Goal: Information Seeking & Learning: Learn about a topic

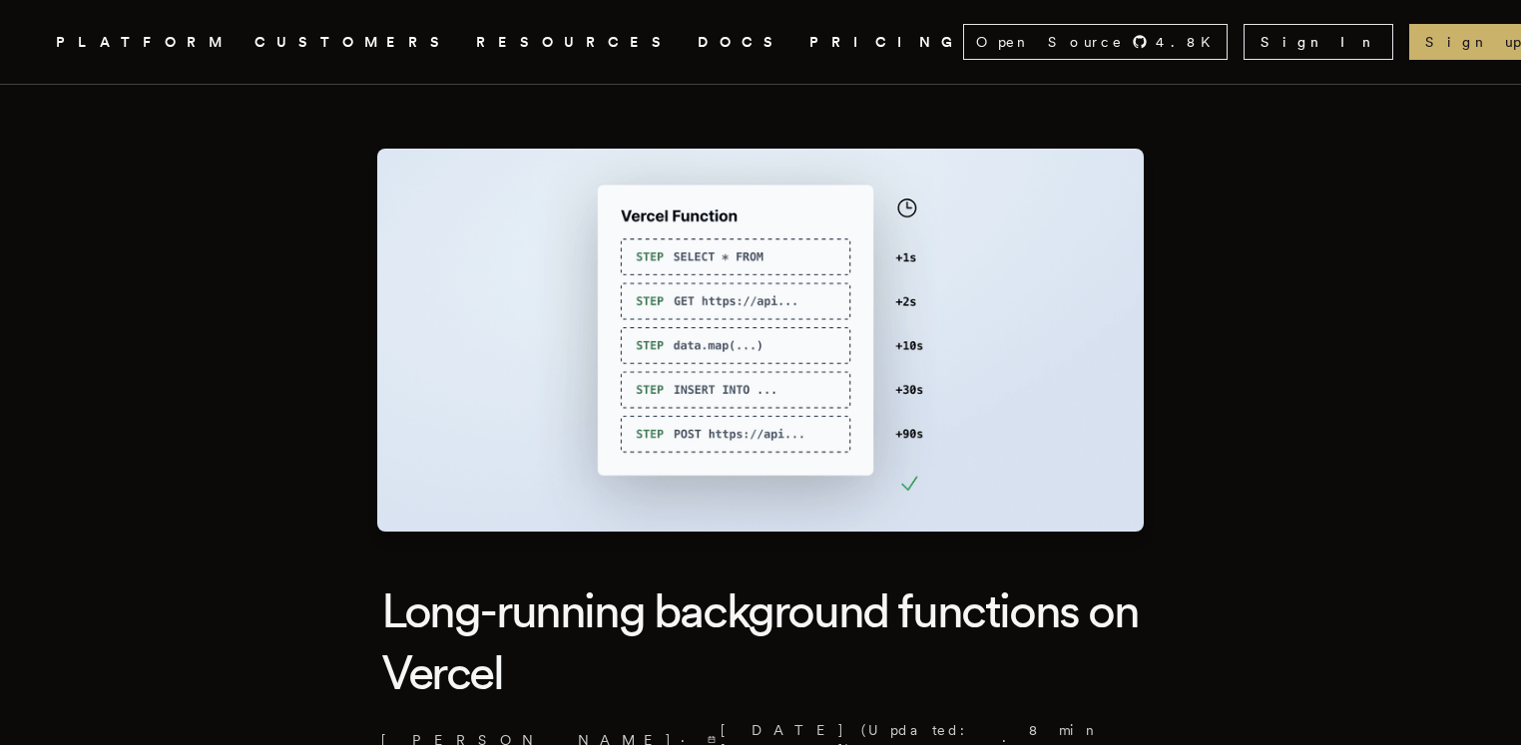
click at [809, 42] on link "PRICING" at bounding box center [886, 42] width 154 height 25
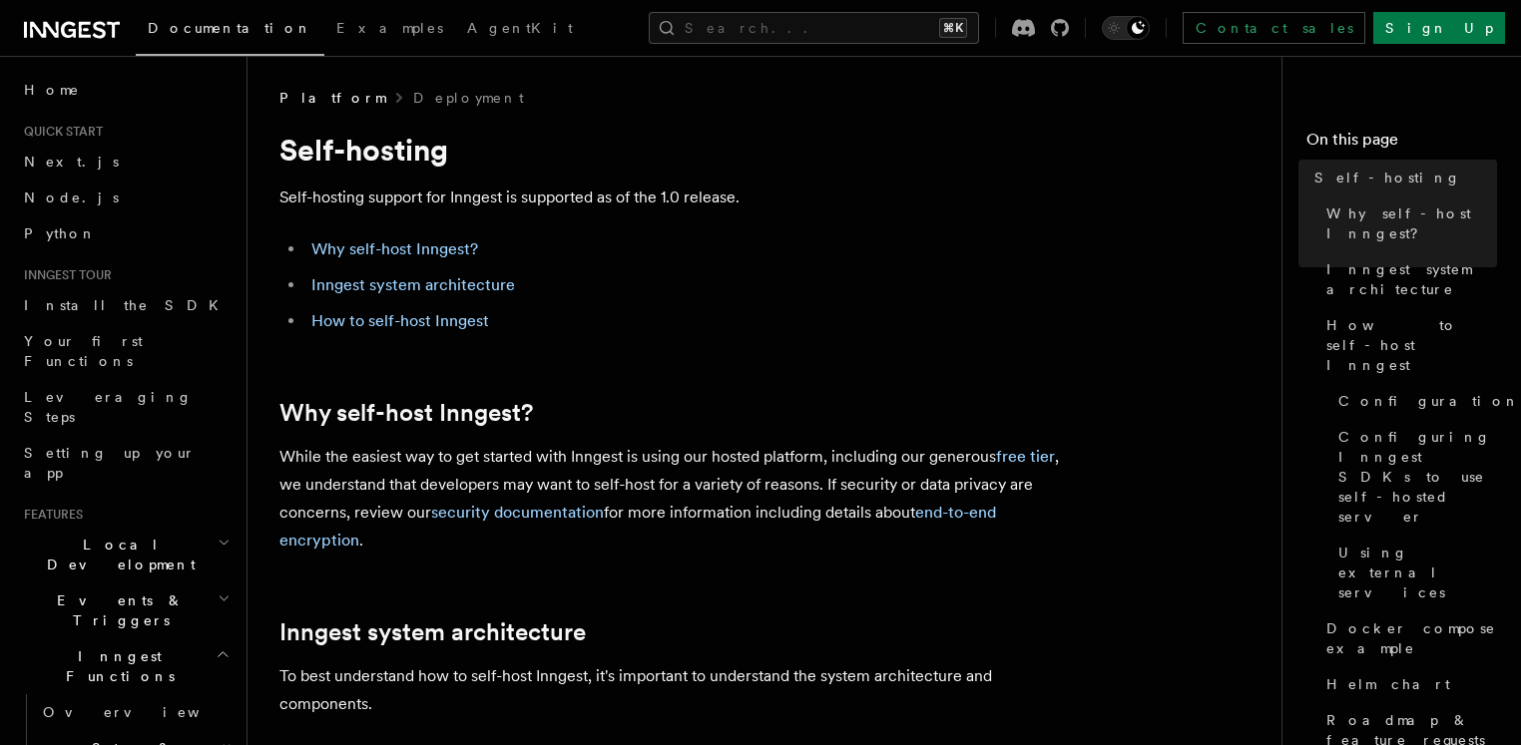
click at [626, 276] on li "Inngest system architecture" at bounding box center [691, 285] width 772 height 28
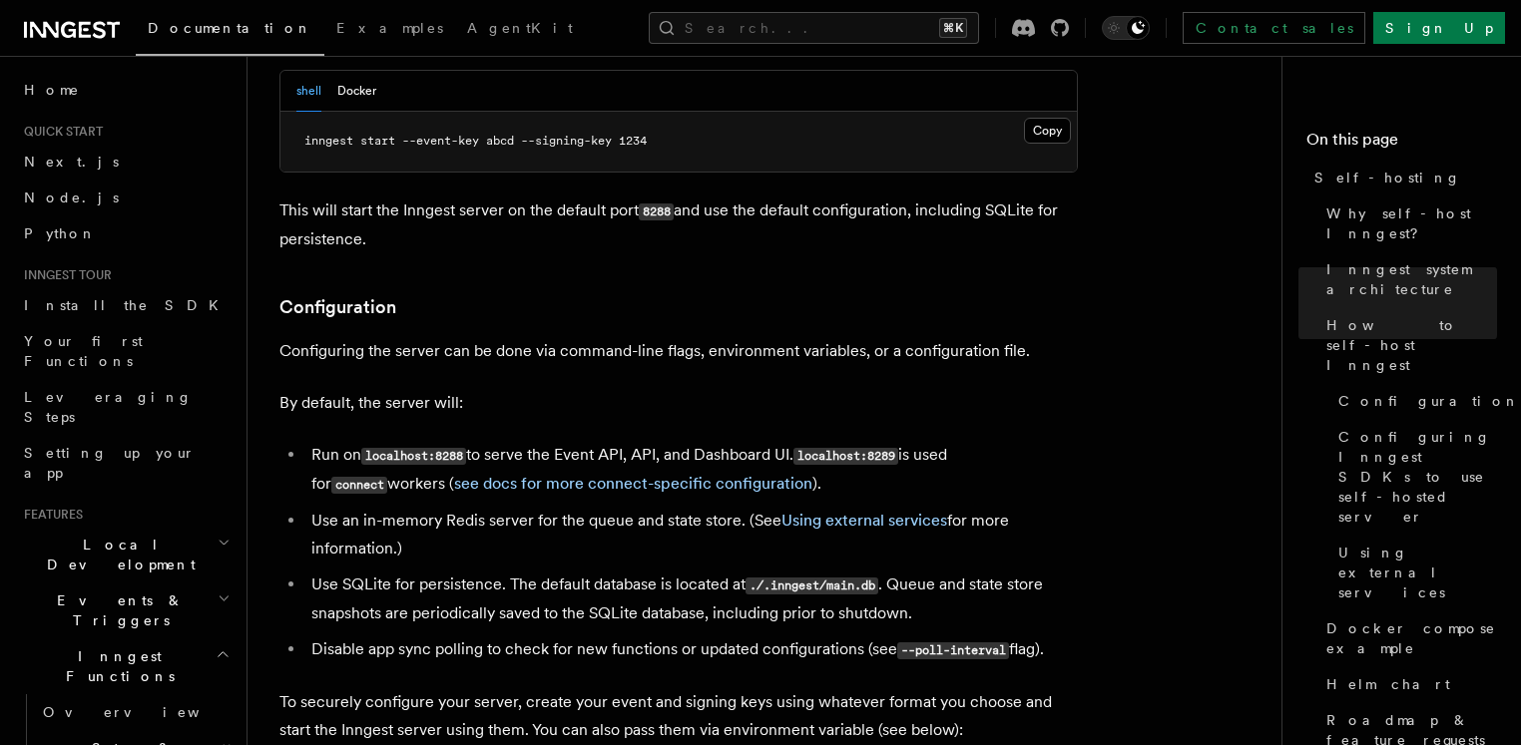
scroll to position [2424, 0]
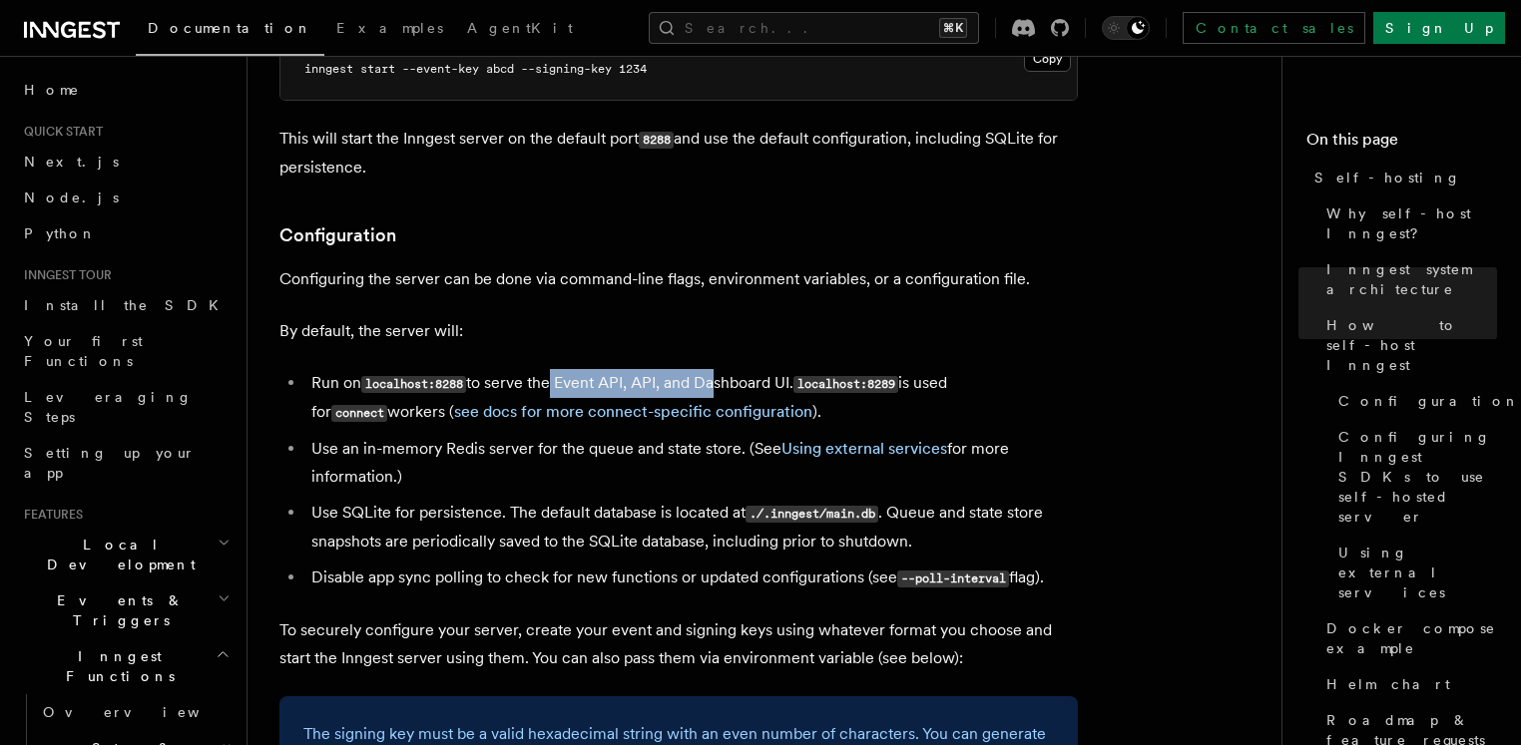
drag, startPoint x: 551, startPoint y: 328, endPoint x: 709, endPoint y: 323, distance: 158.7
click at [709, 369] on li "Run on localhost:8288 to serve the Event API, API, and Dashboard UI. localhost:…" at bounding box center [691, 398] width 772 height 58
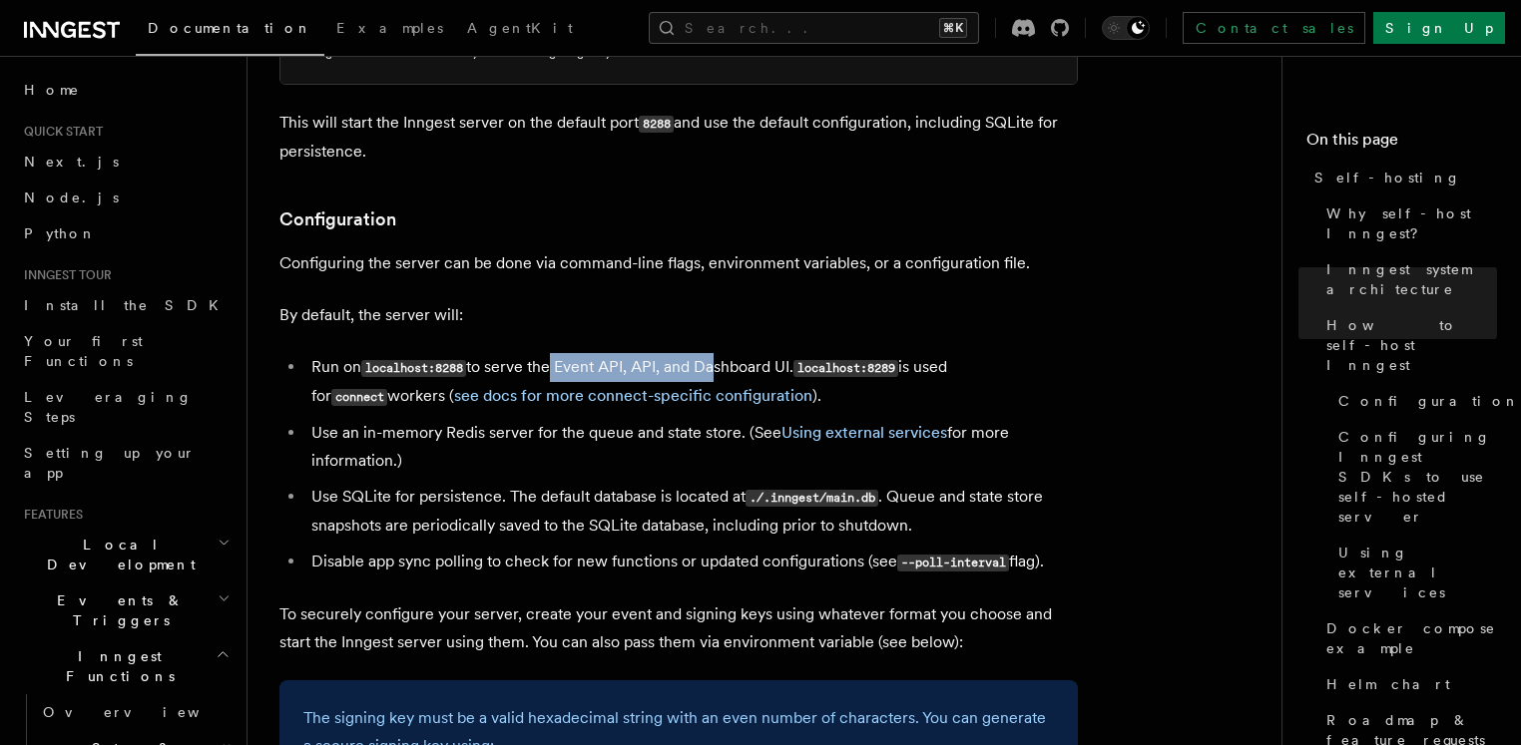
scroll to position [2442, 0]
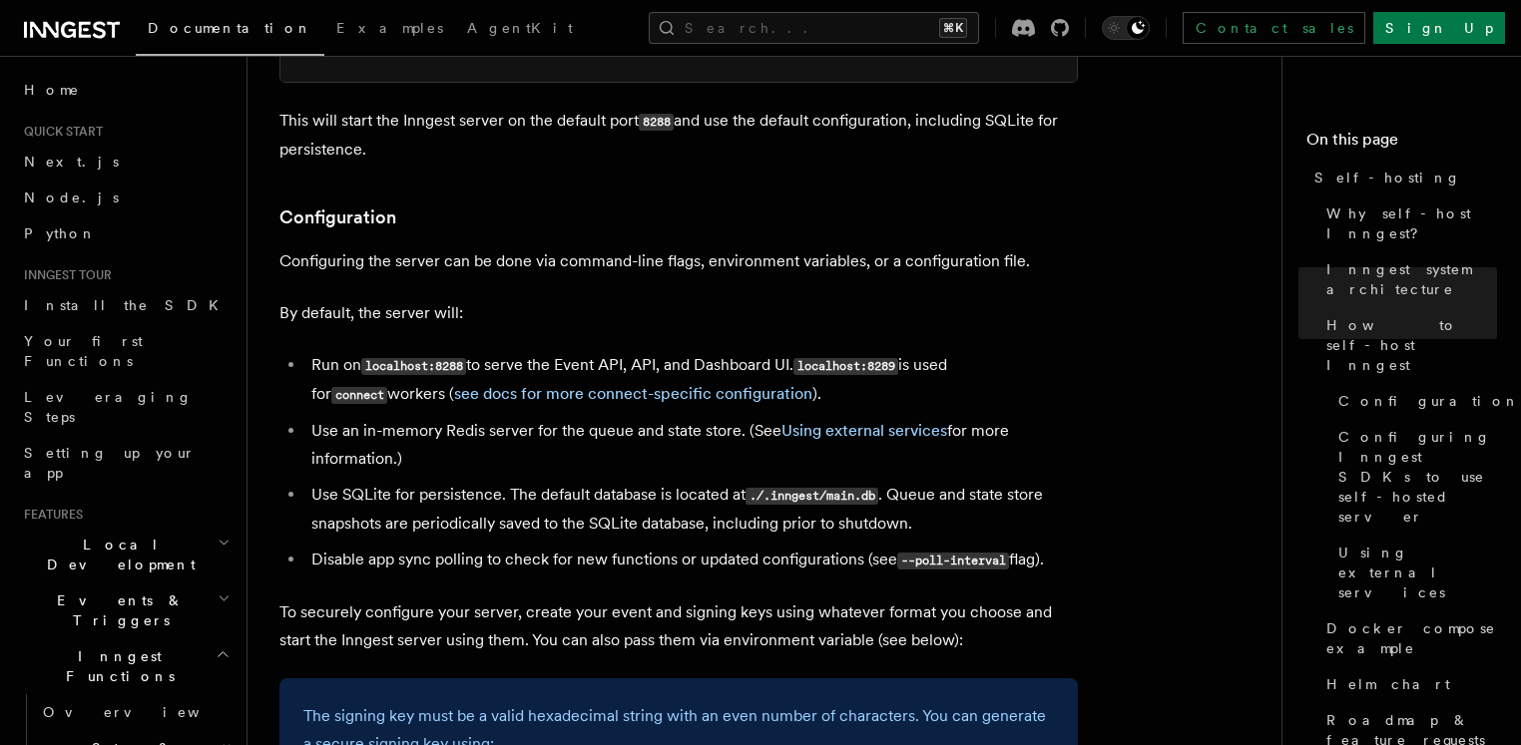
click at [470, 417] on li "Use an in-memory Redis server for the queue and state store. (See Using externa…" at bounding box center [691, 445] width 772 height 56
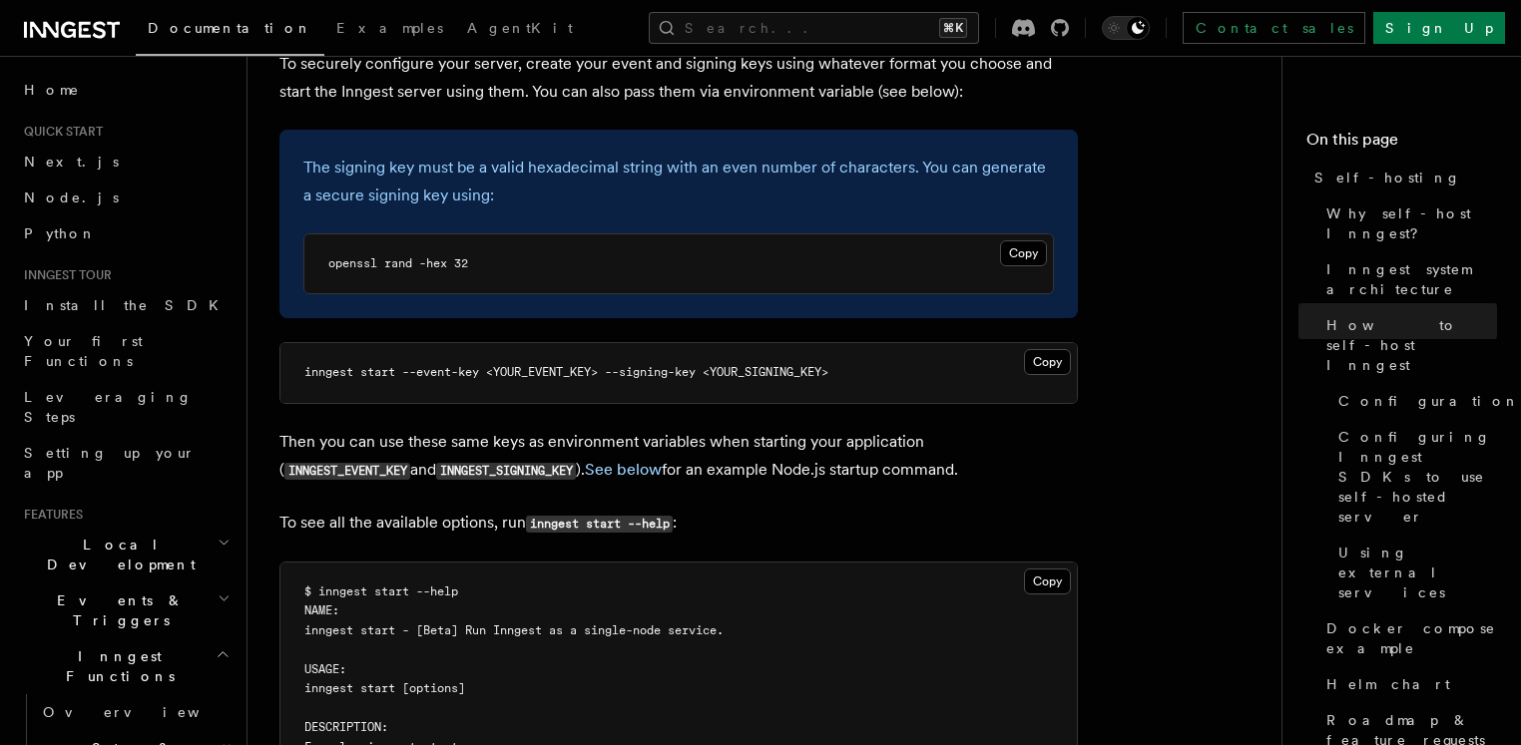
scroll to position [3025, 0]
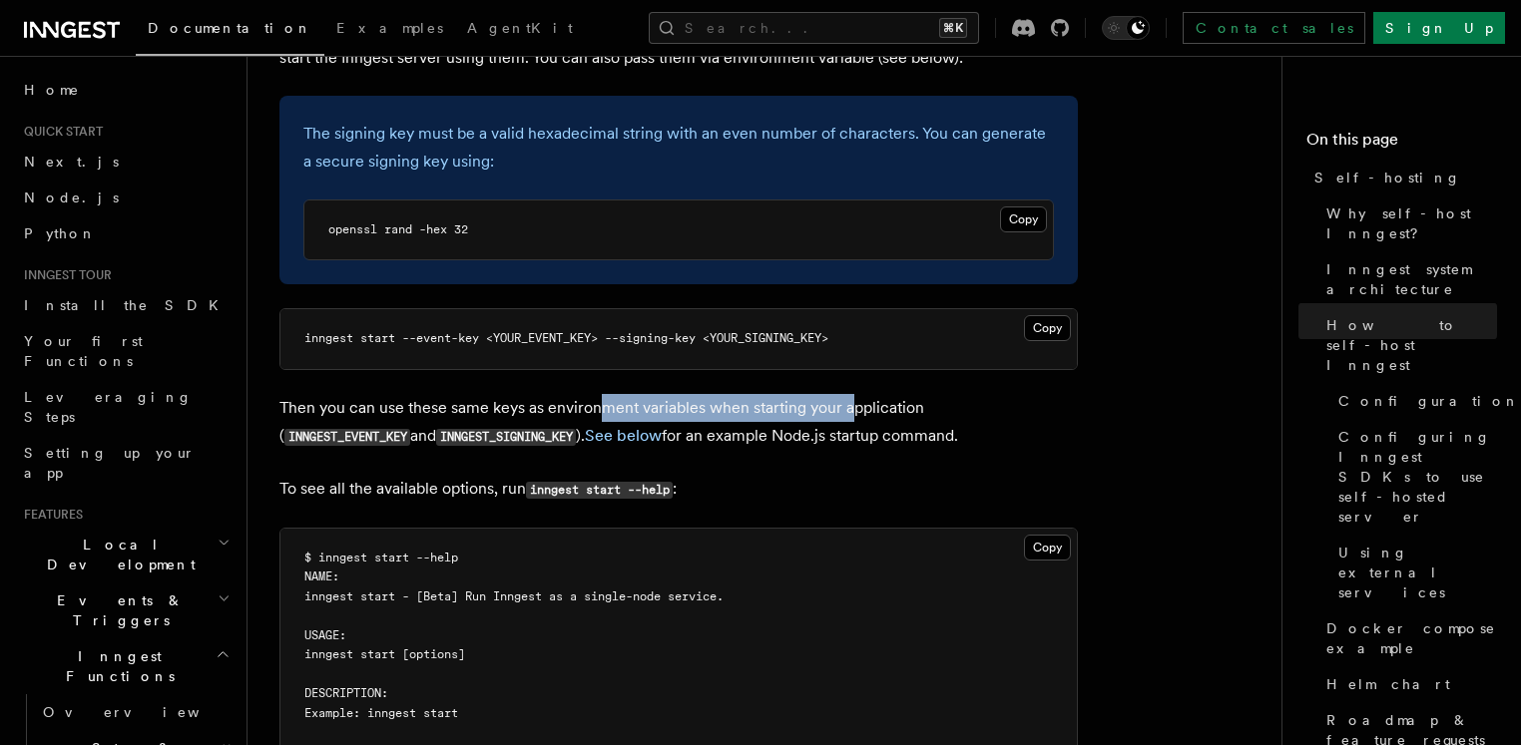
drag, startPoint x: 599, startPoint y: 351, endPoint x: 851, endPoint y: 347, distance: 252.5
click at [851, 394] on p "Then you can use these same keys as environment variables when starting your ap…" at bounding box center [678, 422] width 798 height 57
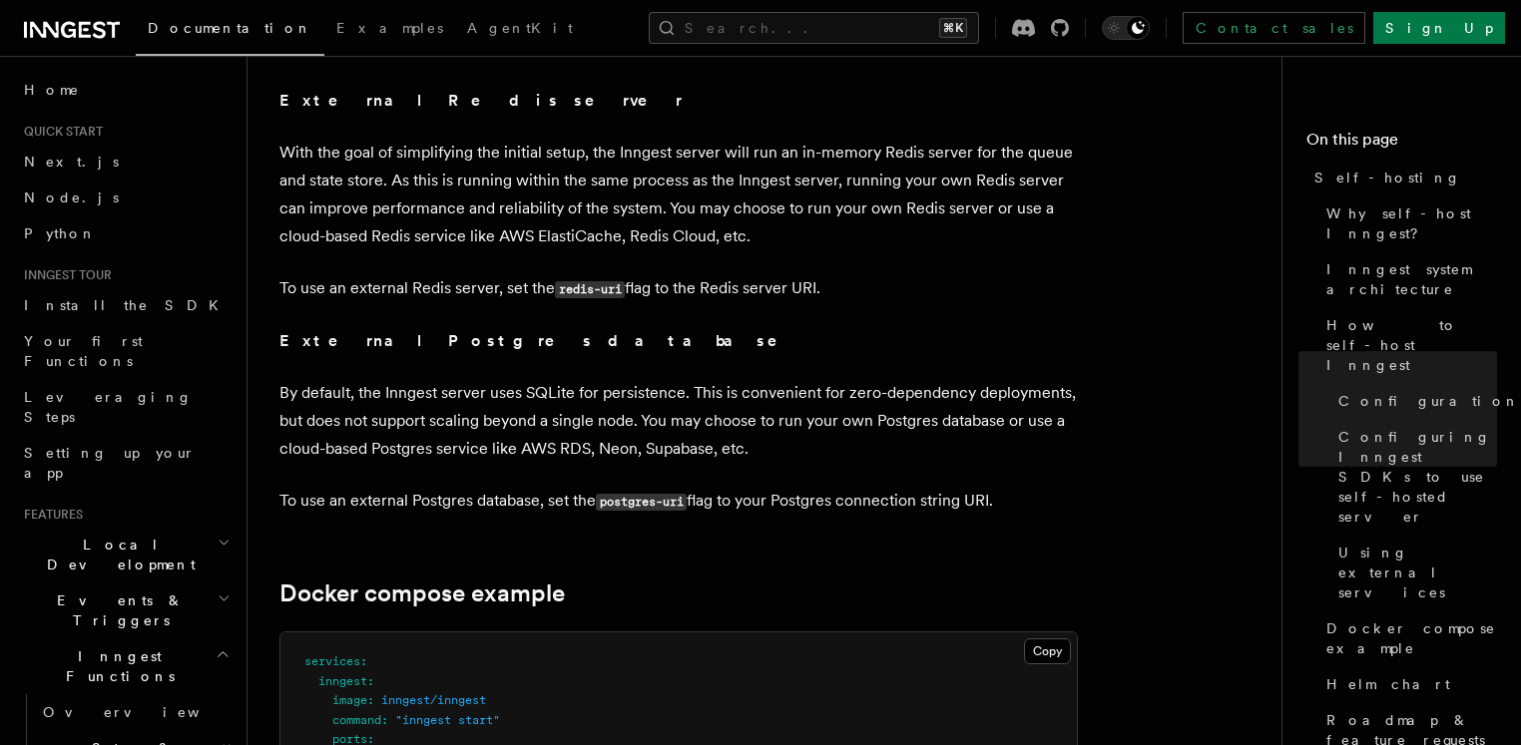
scroll to position [4877, 0]
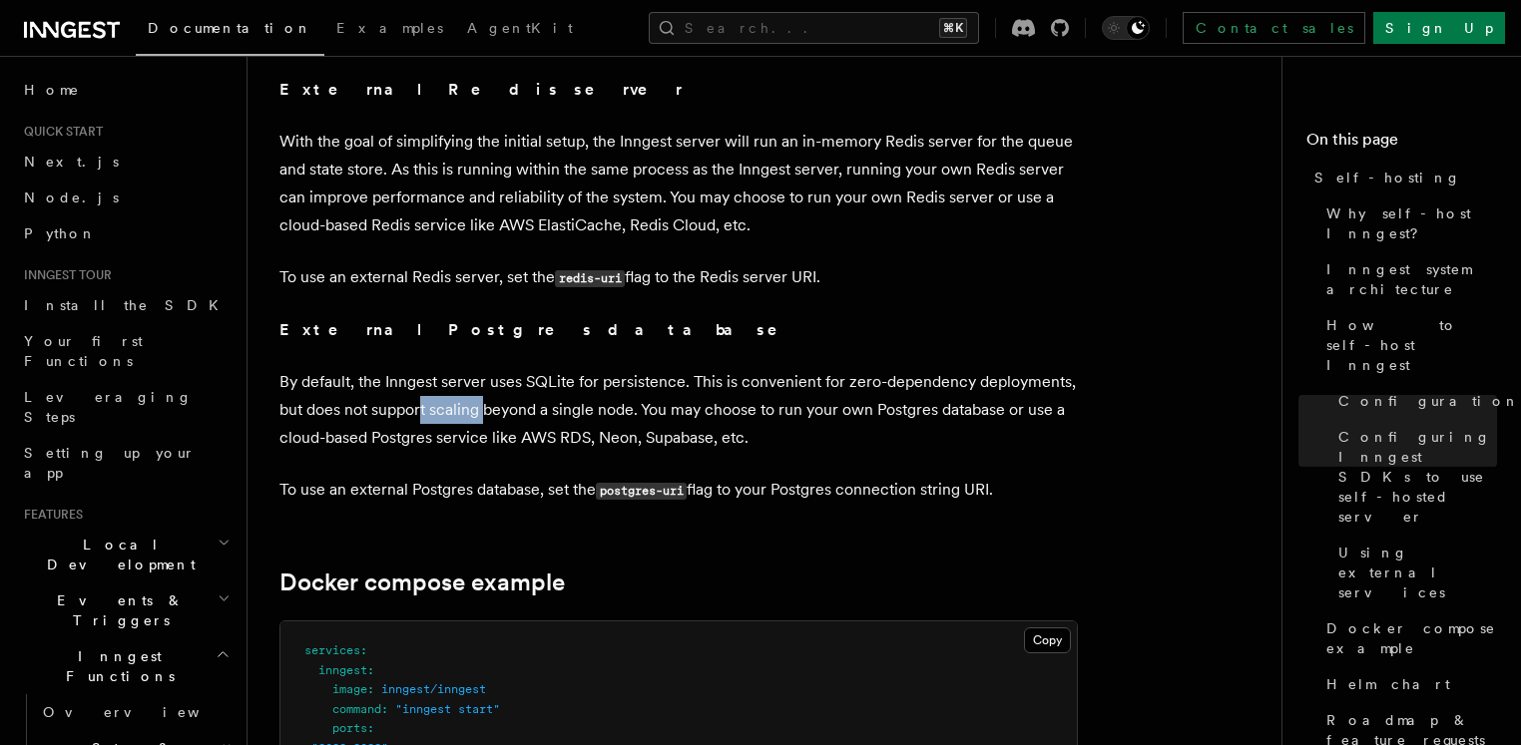
drag, startPoint x: 426, startPoint y: 369, endPoint x: 504, endPoint y: 367, distance: 77.8
click at [487, 368] on p "By default, the Inngest server uses SQLite for persistence. This is convenient …" at bounding box center [678, 410] width 798 height 84
click at [520, 368] on p "By default, the Inngest server uses SQLite for persistence. This is convenient …" at bounding box center [678, 410] width 798 height 84
click at [505, 387] on p "By default, the Inngest server uses SQLite for persistence. This is convenient …" at bounding box center [678, 410] width 798 height 84
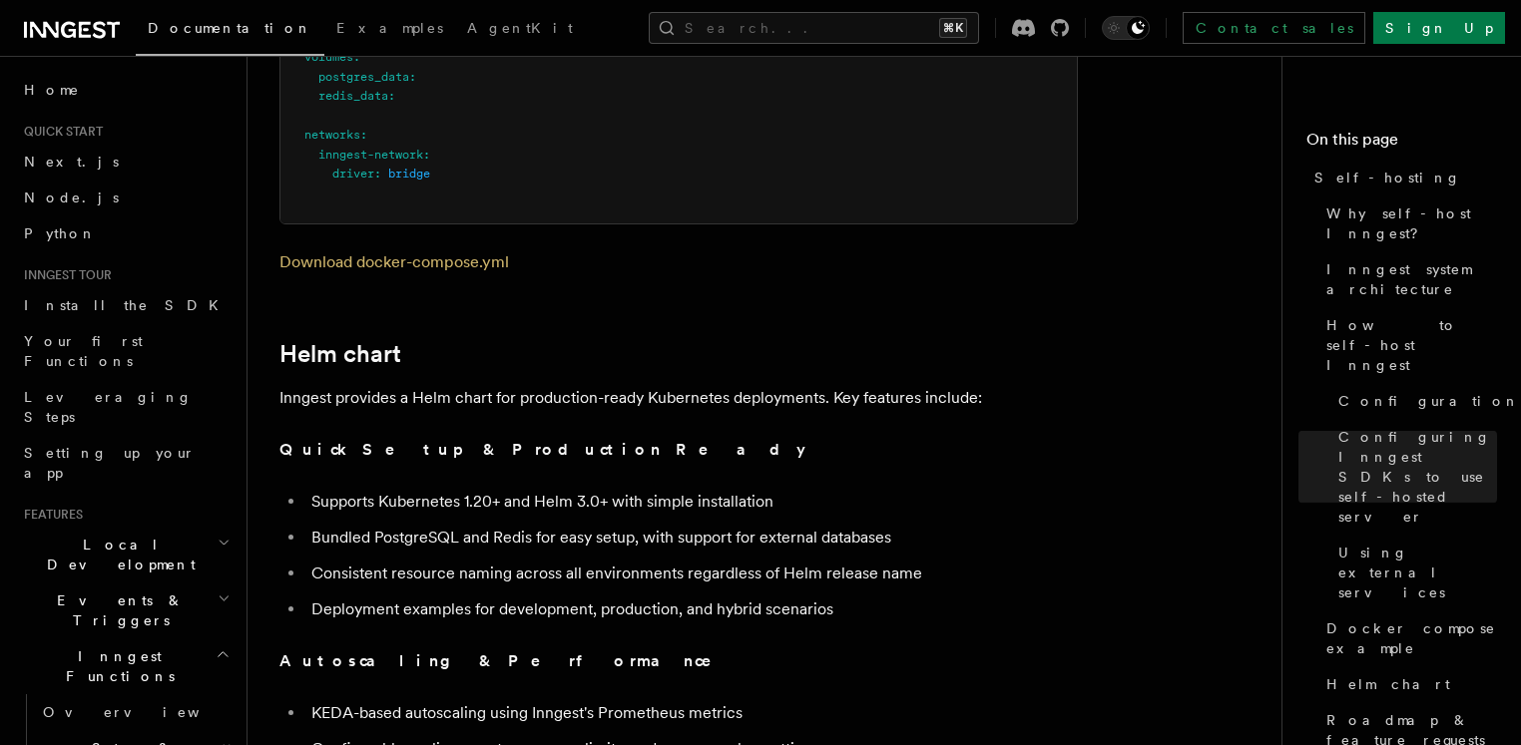
scroll to position [6799, 0]
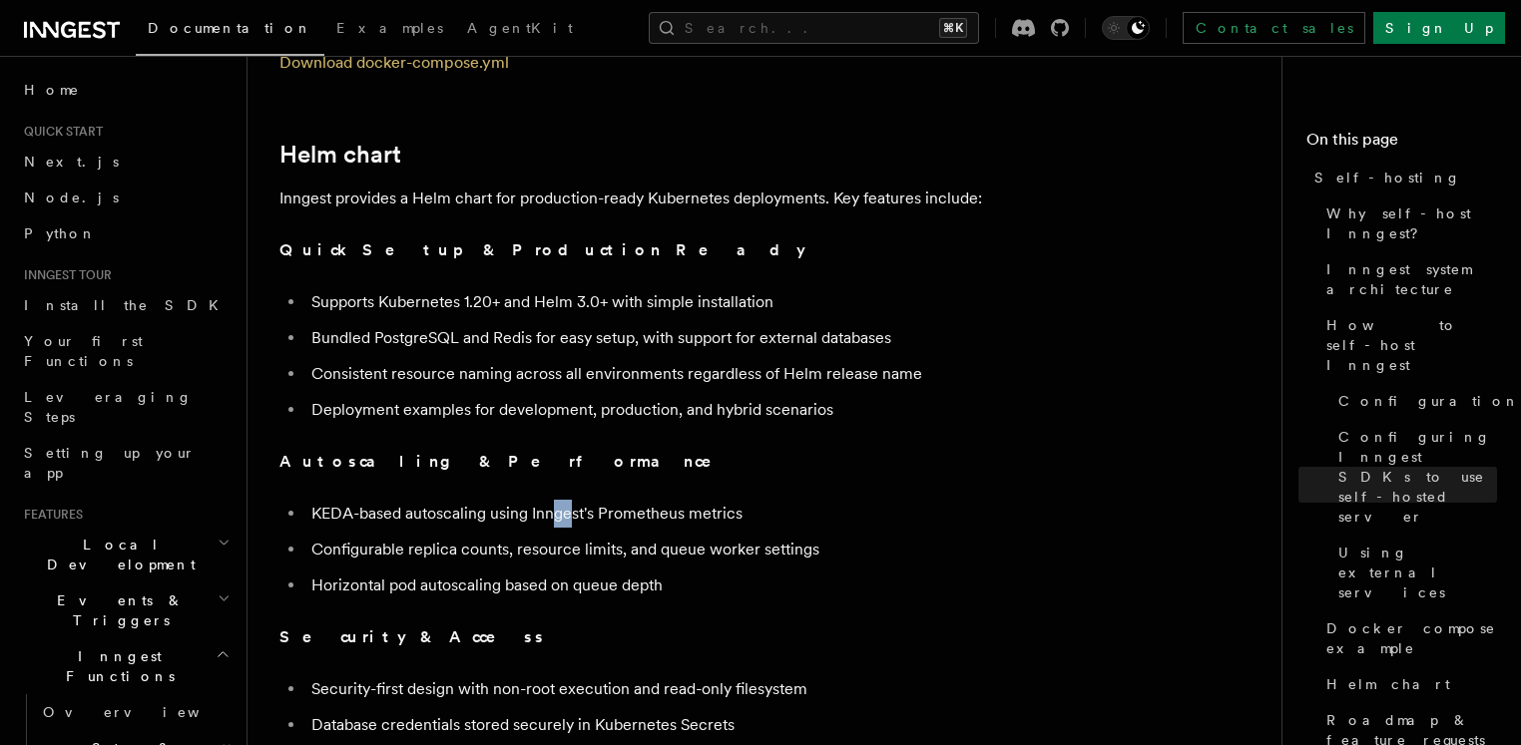
drag, startPoint x: 556, startPoint y: 467, endPoint x: 581, endPoint y: 469, distance: 25.0
click at [574, 500] on li "KEDA-based autoscaling using Inngest's Prometheus metrics" at bounding box center [691, 514] width 772 height 28
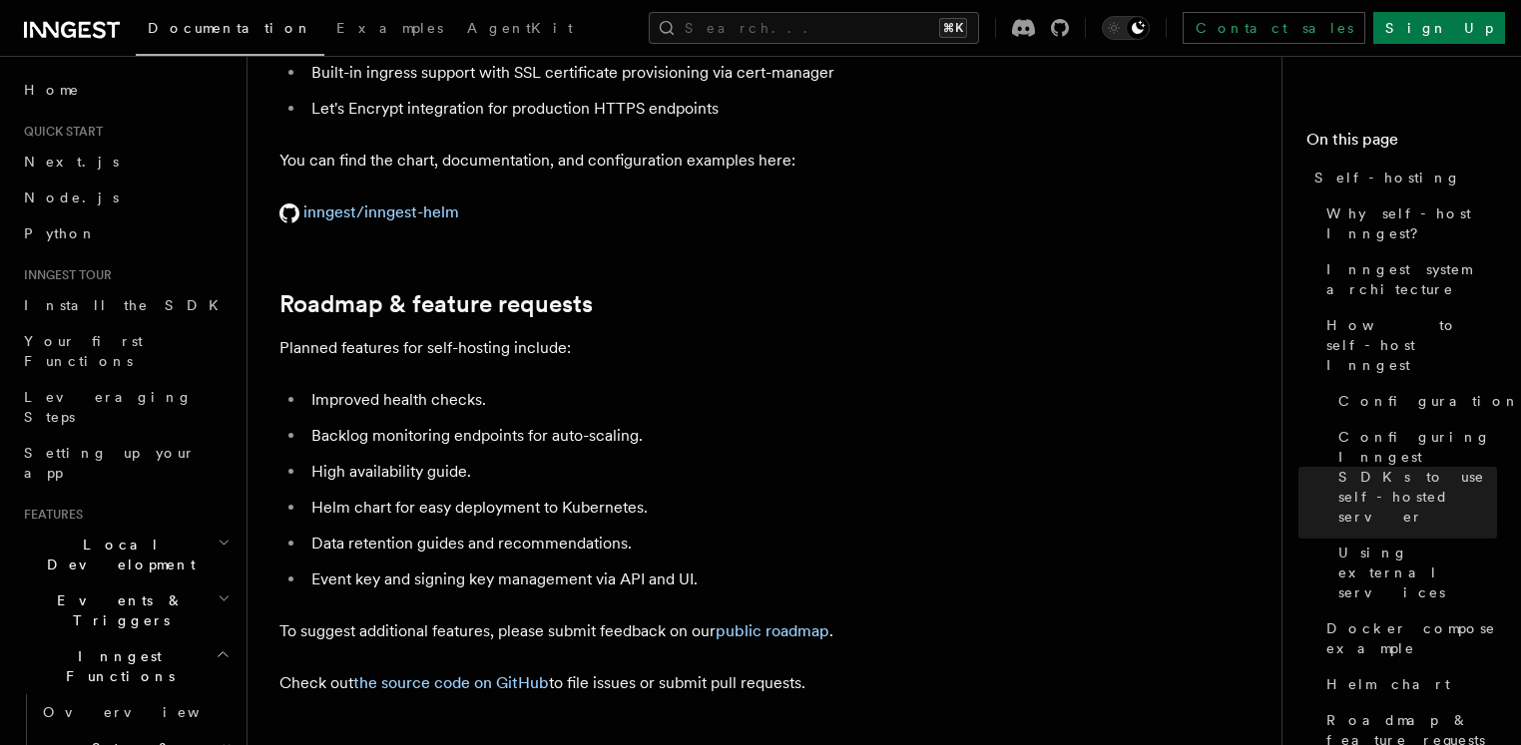
scroll to position [7534, 0]
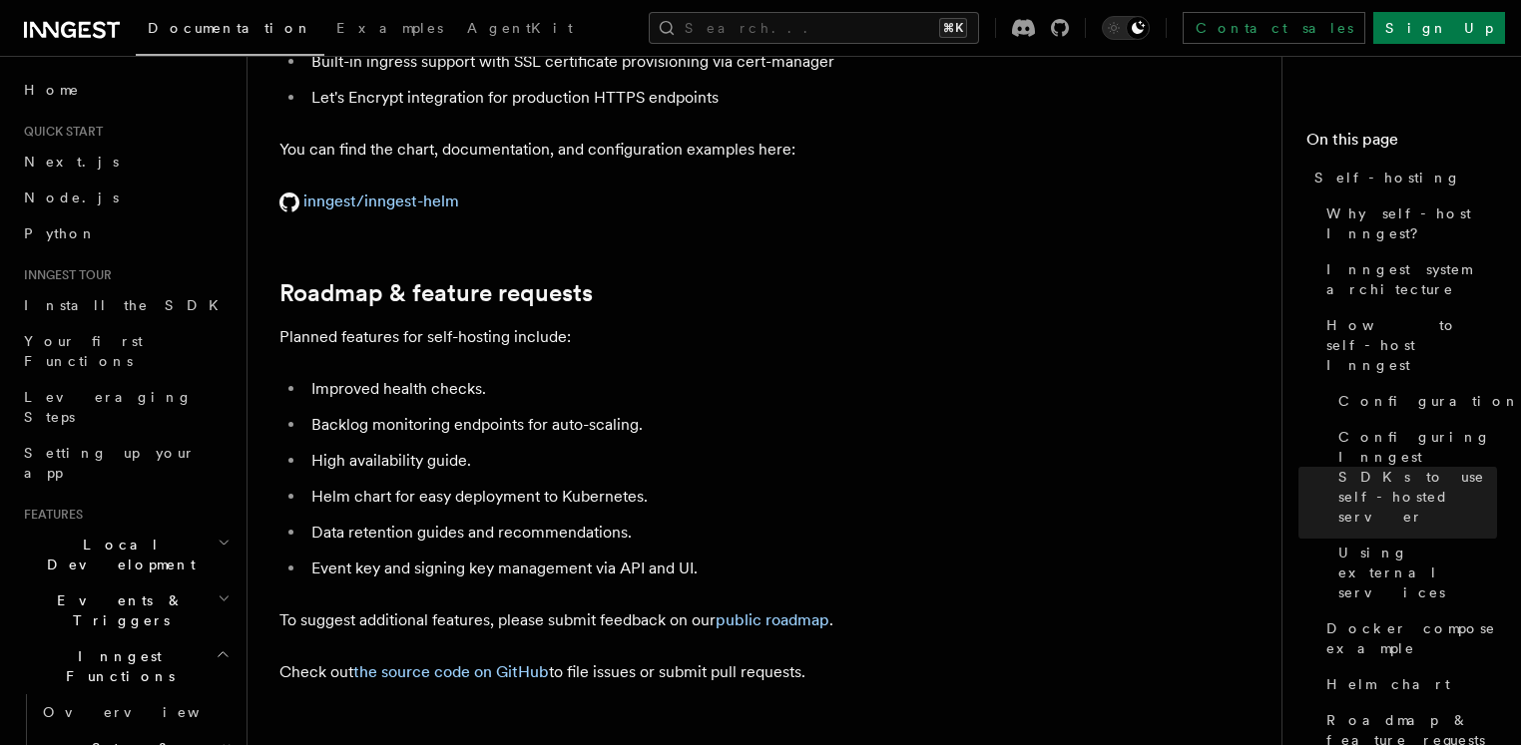
click at [501, 483] on li "Helm chart for easy deployment to Kubernetes." at bounding box center [691, 497] width 772 height 28
drag, startPoint x: 494, startPoint y: 454, endPoint x: 525, endPoint y: 455, distance: 30.9
click at [525, 483] on li "Helm chart for easy deployment to Kubernetes." at bounding box center [691, 497] width 772 height 28
click at [462, 469] on ul "Improved health checks. Backlog monitoring endpoints for auto-scaling. High ava…" at bounding box center [678, 479] width 798 height 208
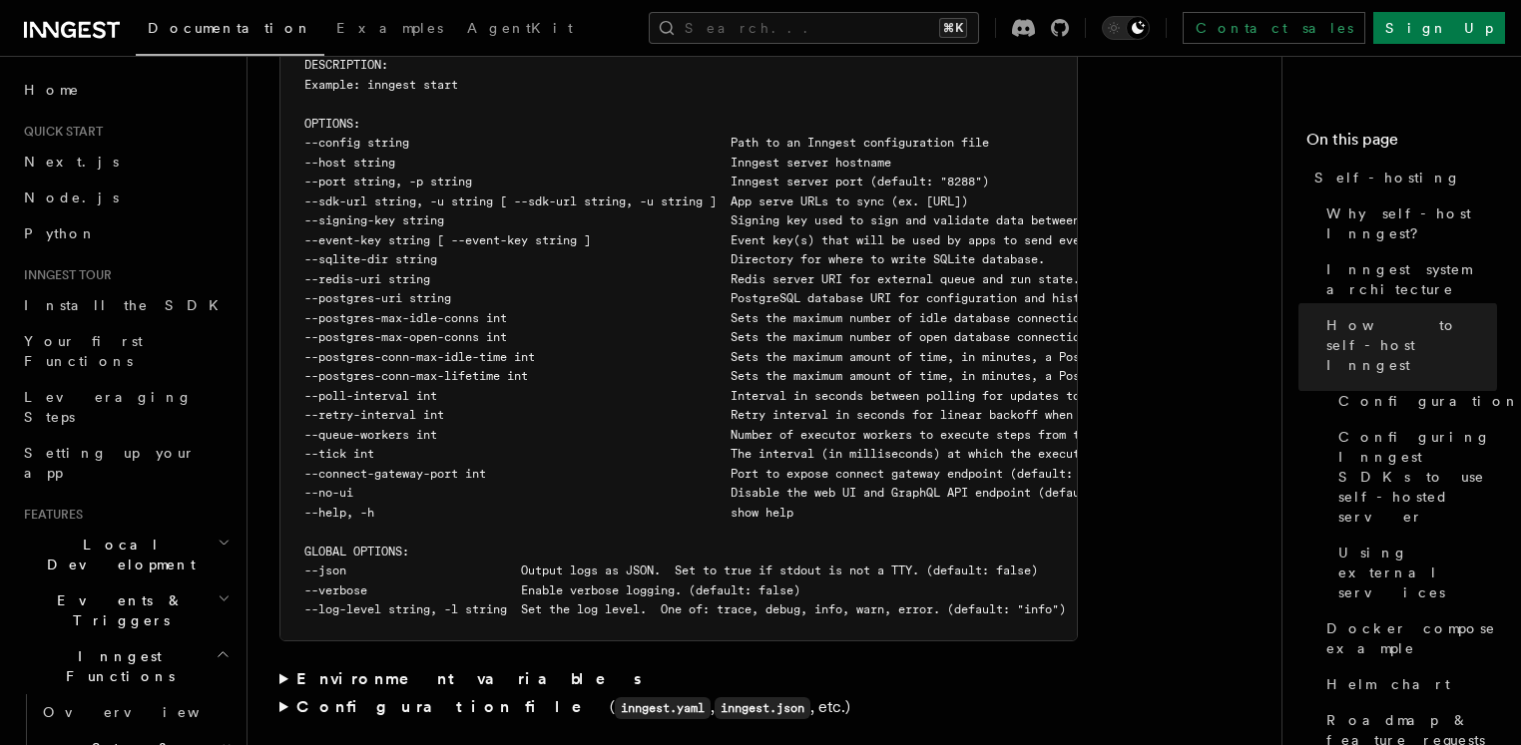
scroll to position [3576, 0]
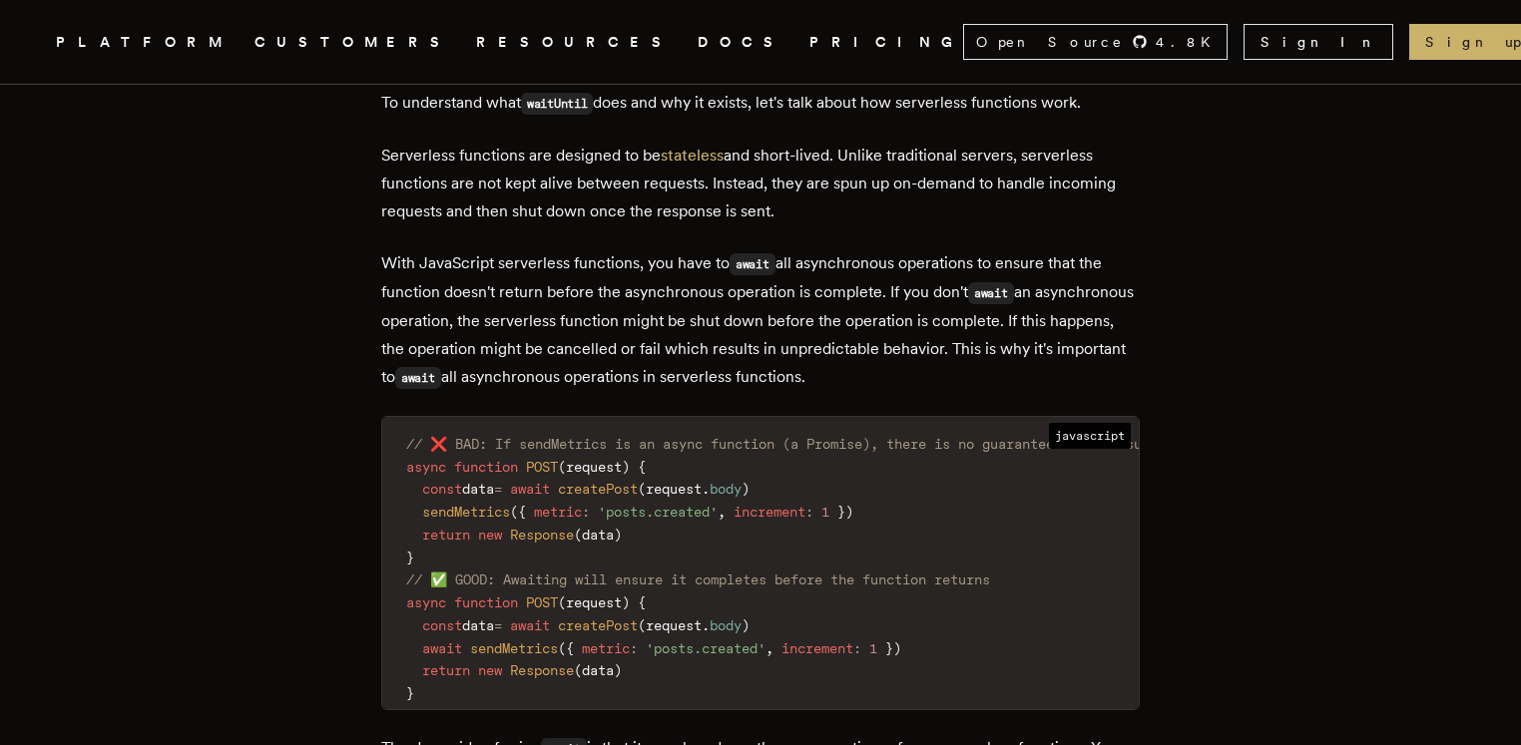
scroll to position [1031, 0]
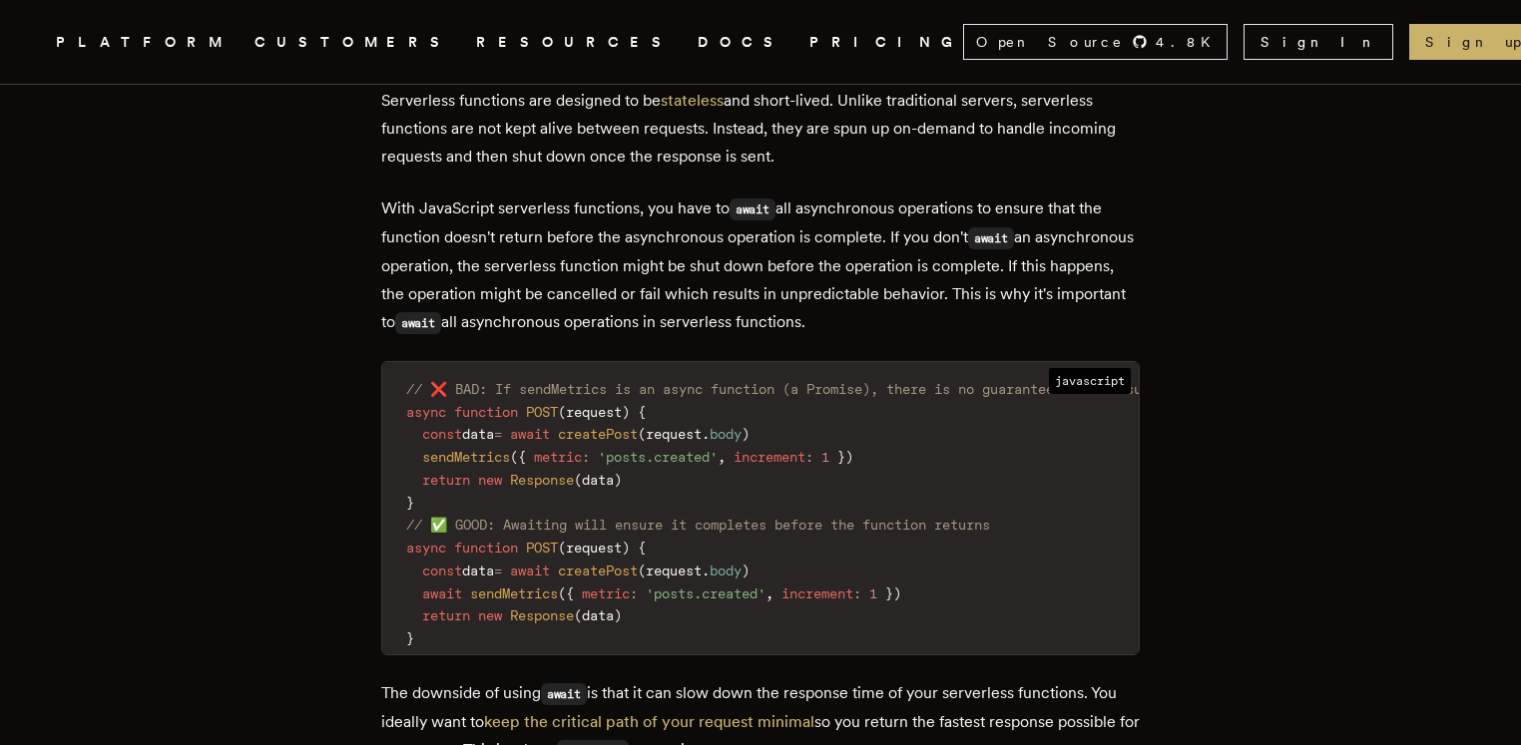
click at [602, 328] on p "With JavaScript serverless functions, you have to await all asynchronous operat…" at bounding box center [760, 266] width 758 height 143
drag, startPoint x: 658, startPoint y: 330, endPoint x: 799, endPoint y: 322, distance: 141.9
click at [799, 322] on p "With JavaScript serverless functions, you have to await all asynchronous operat…" at bounding box center [760, 266] width 758 height 143
click at [759, 327] on p "With JavaScript serverless functions, you have to await all asynchronous operat…" at bounding box center [760, 266] width 758 height 143
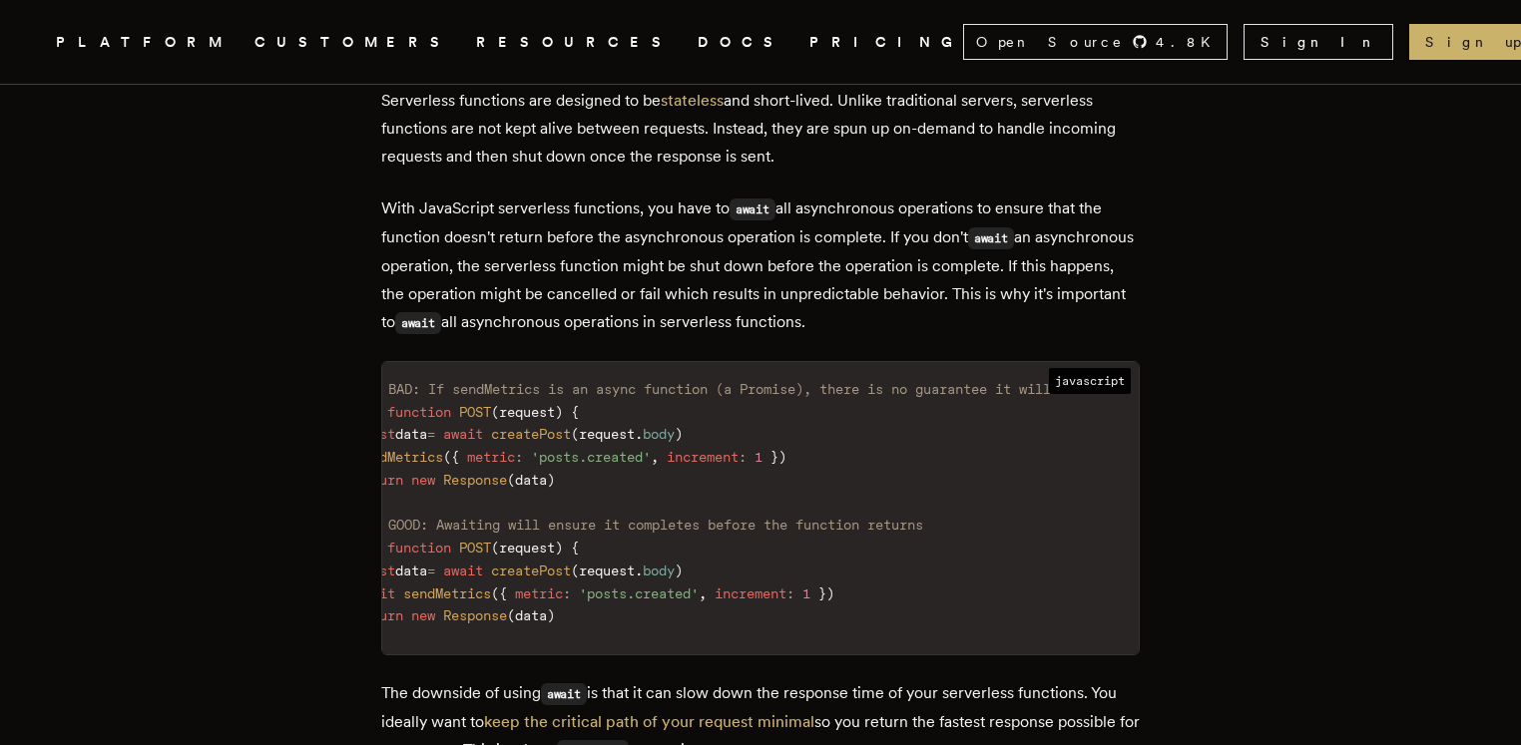
scroll to position [0, 117]
drag, startPoint x: 1049, startPoint y: 396, endPoint x: 1112, endPoint y: 394, distance: 63.9
click at [1112, 394] on code "// ❌ BAD: If sendMetrics is an async function (a Promise), there is no guarante…" at bounding box center [726, 514] width 823 height 280
copy span "succeed"
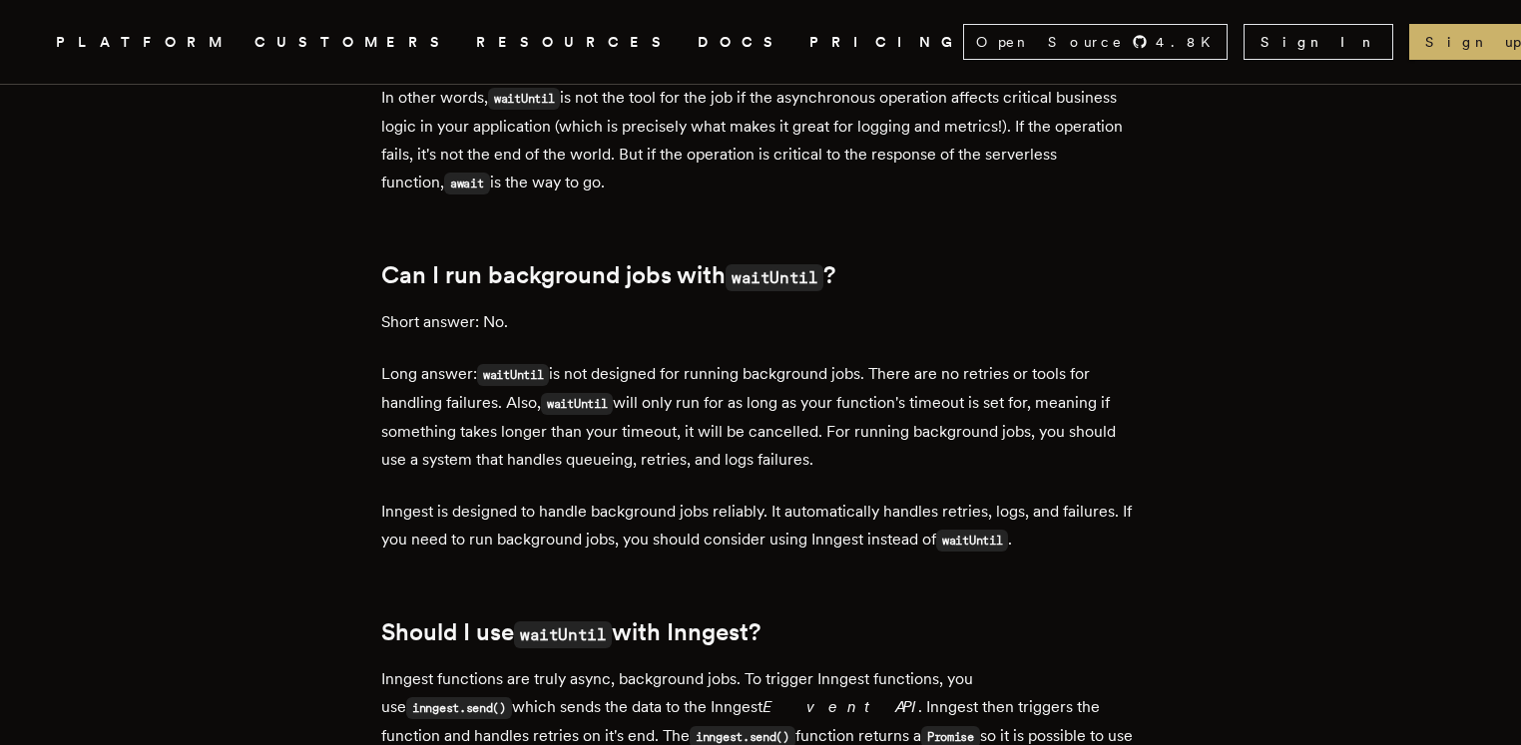
scroll to position [2618, 0]
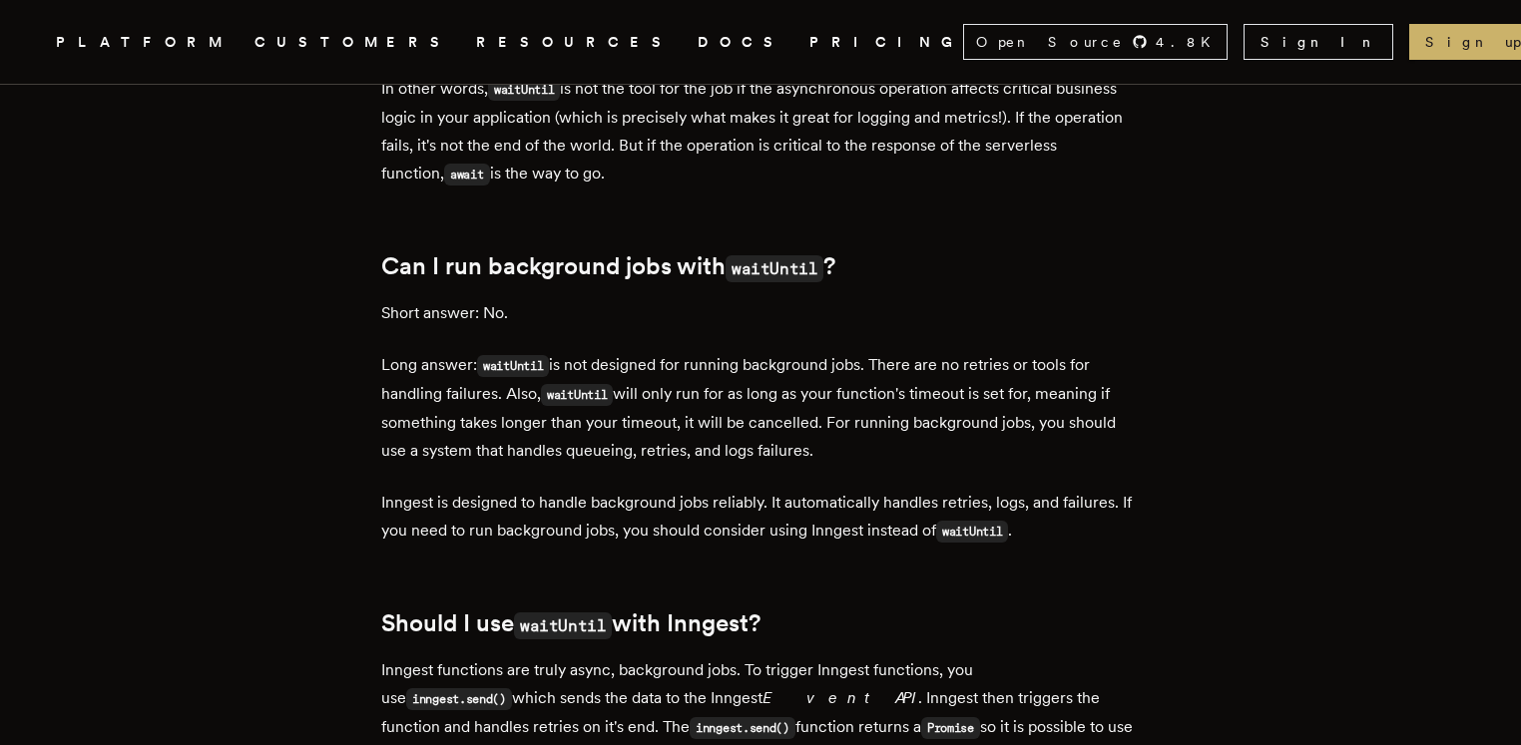
drag, startPoint x: 621, startPoint y: 477, endPoint x: 733, endPoint y: 475, distance: 112.8
click at [729, 465] on p "Long answer: waitUntil is not designed for running background jobs. There are n…" at bounding box center [760, 408] width 758 height 114
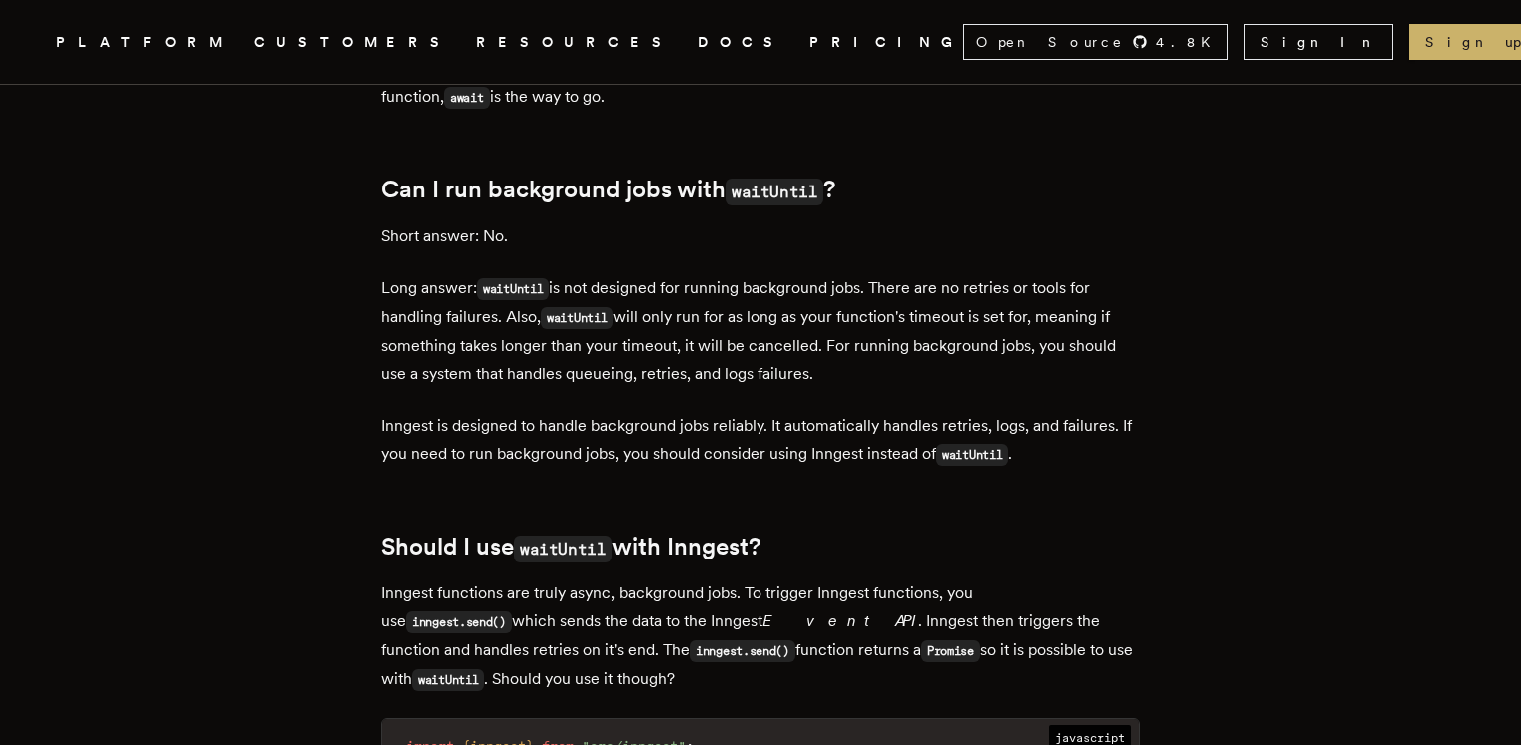
scroll to position [2704, 0]
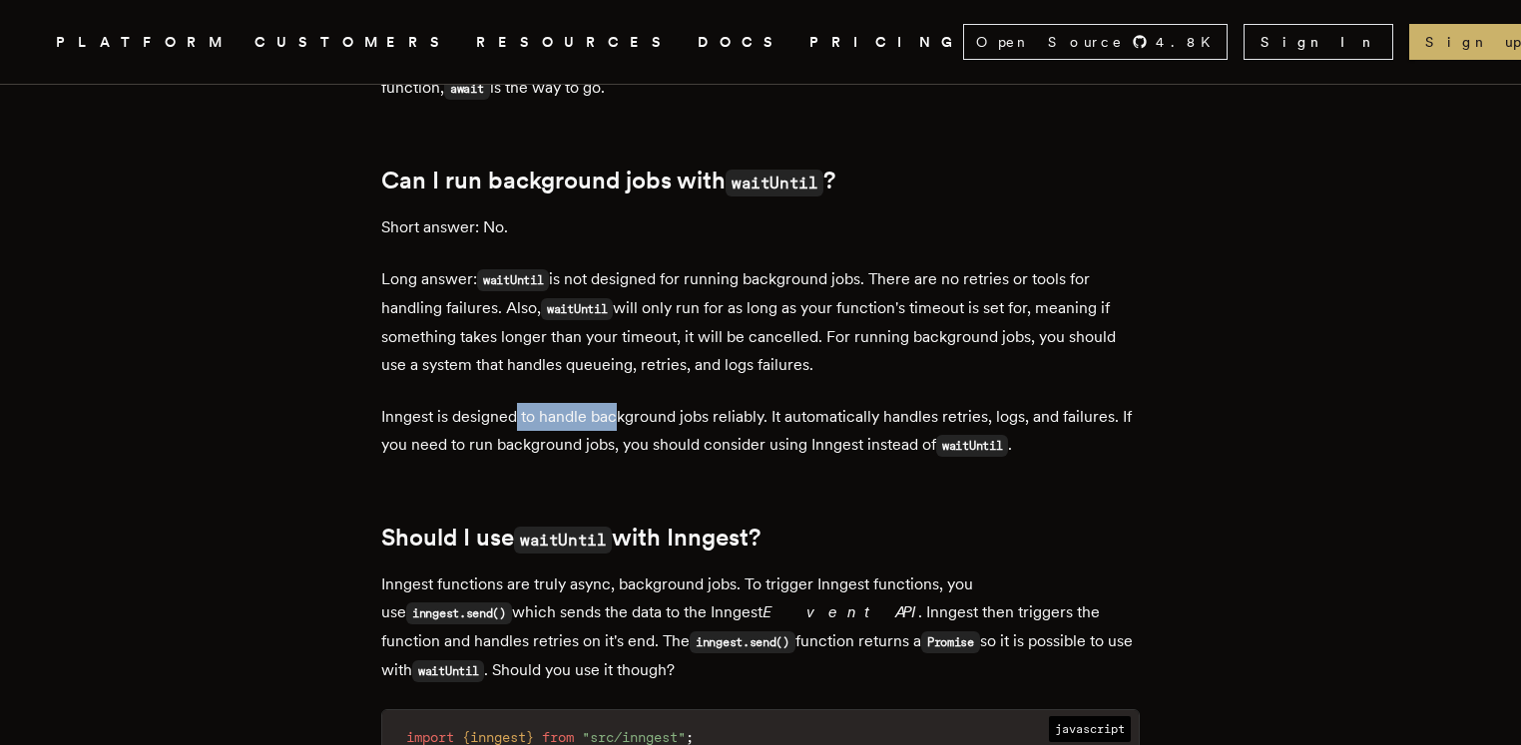
drag, startPoint x: 522, startPoint y: 433, endPoint x: 623, endPoint y: 425, distance: 101.1
click at [623, 425] on p "Inngest is designed to handle background jobs reliably. It automatically handle…" at bounding box center [760, 431] width 758 height 57
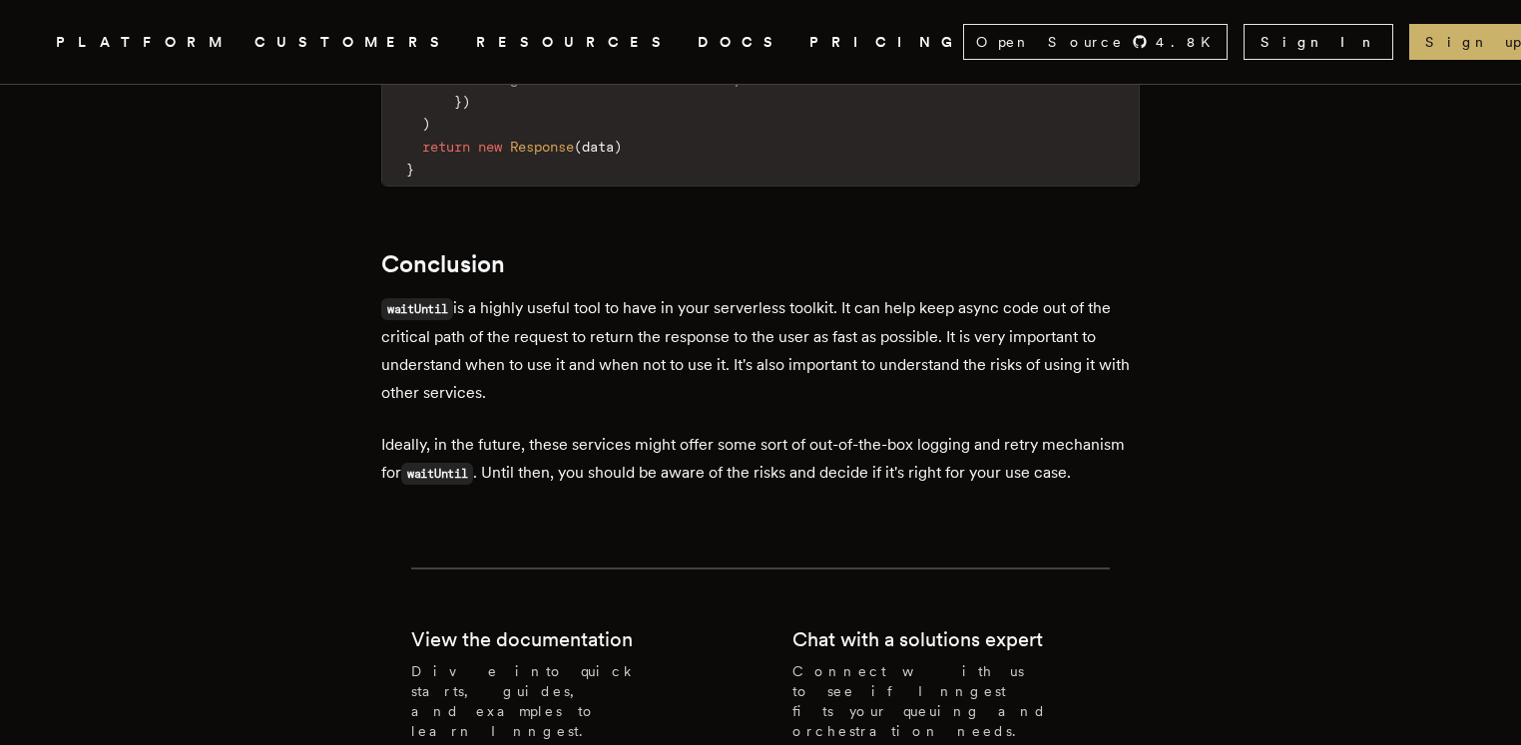
scroll to position [4566, 0]
